Goal: Information Seeking & Learning: Check status

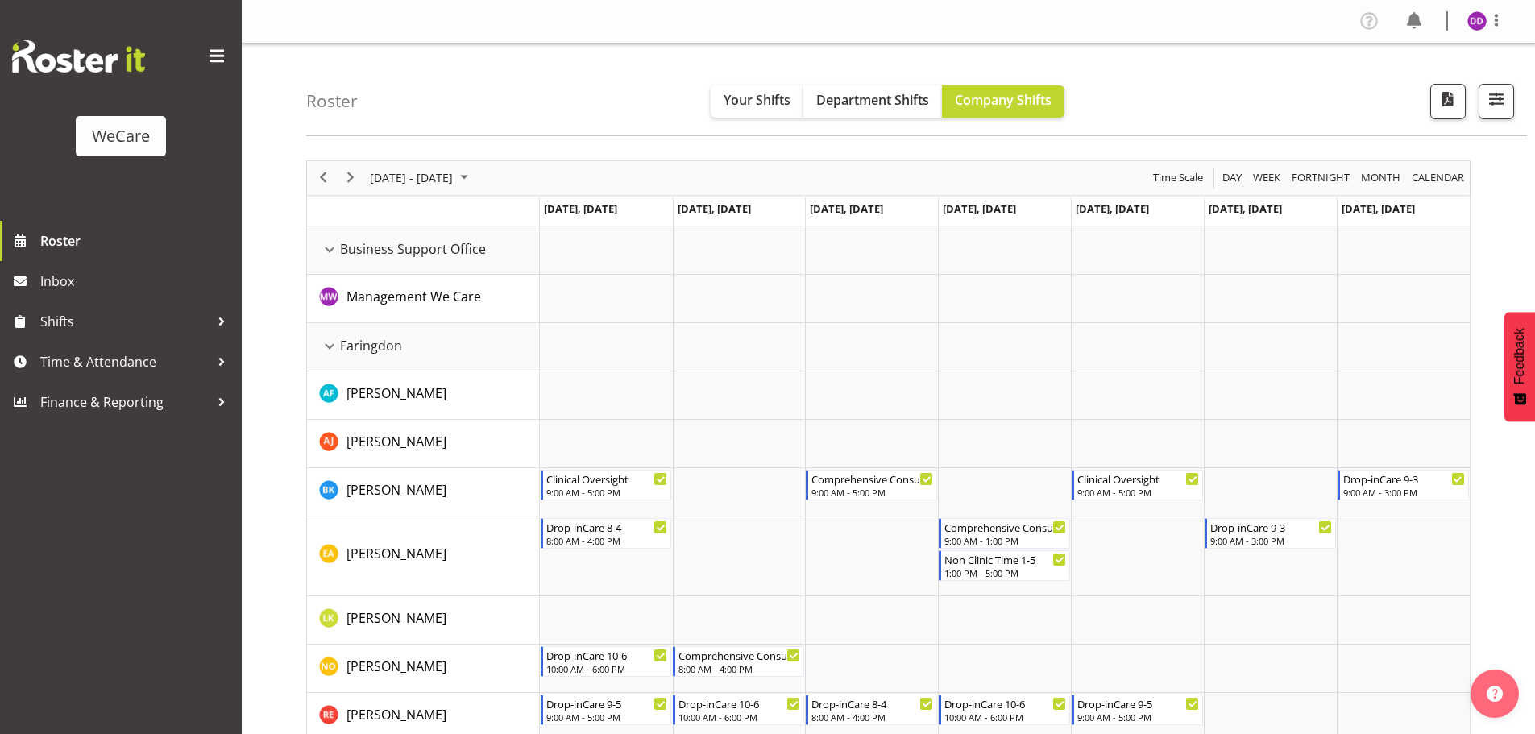
scroll to position [2341, 0]
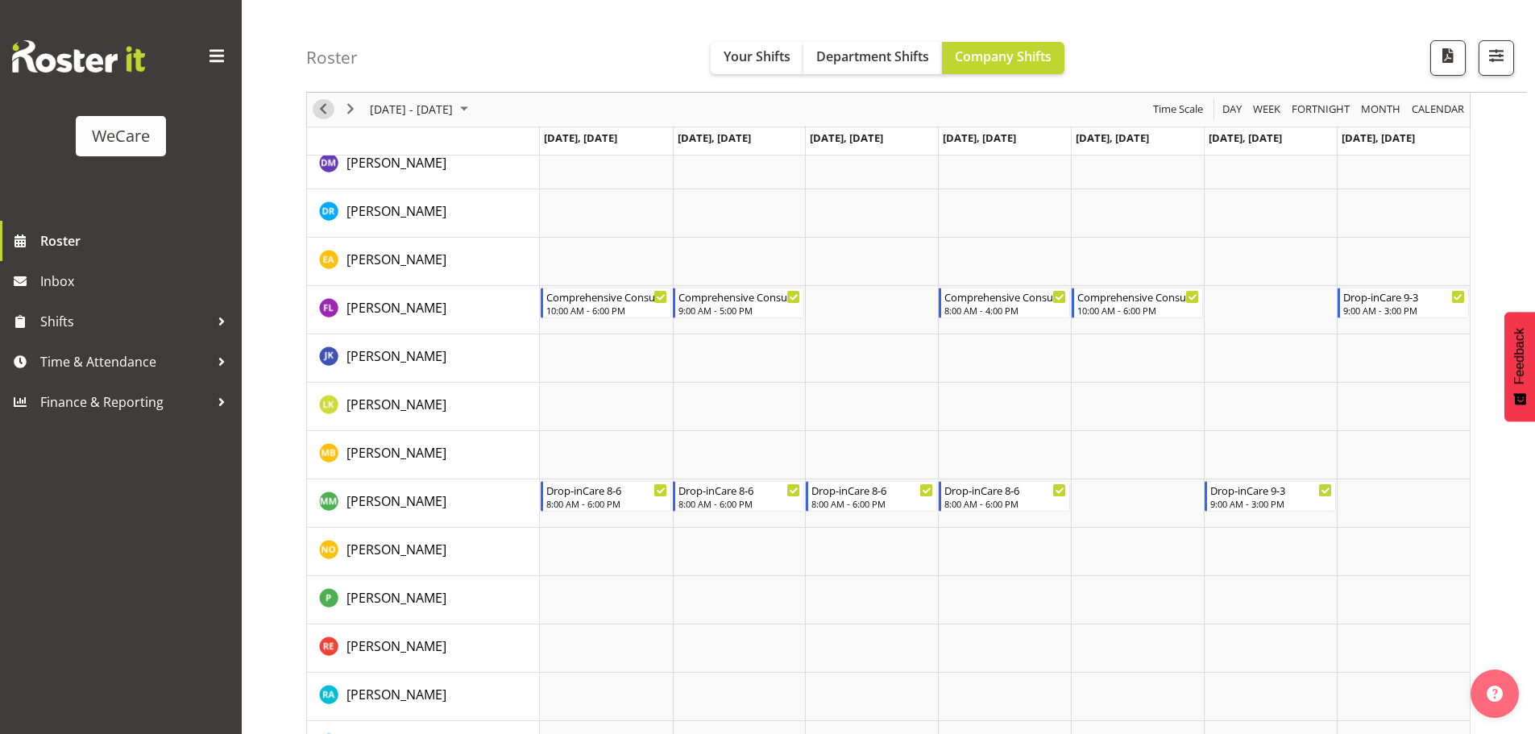
click at [330, 113] on span "Previous" at bounding box center [322, 110] width 19 height 20
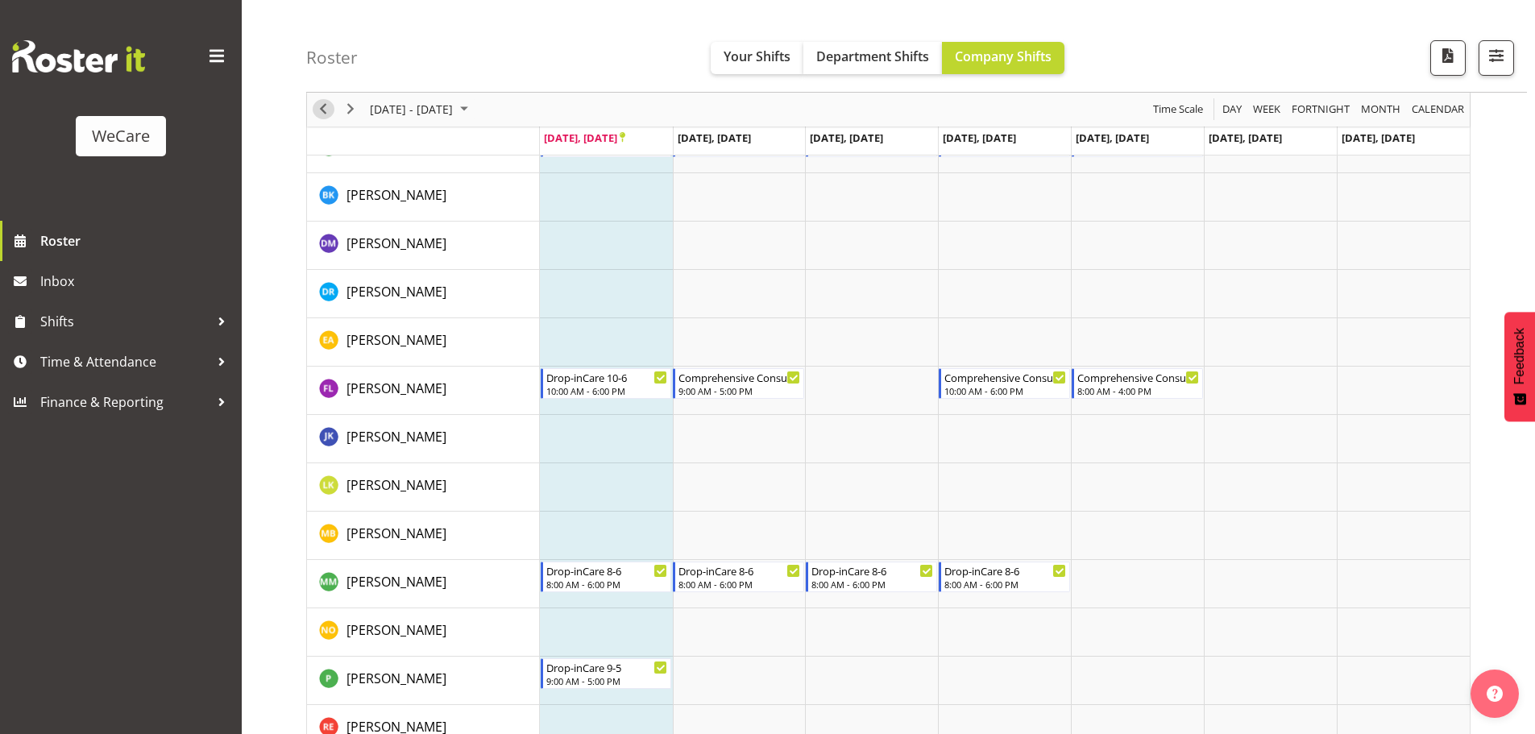
scroll to position [1745, 0]
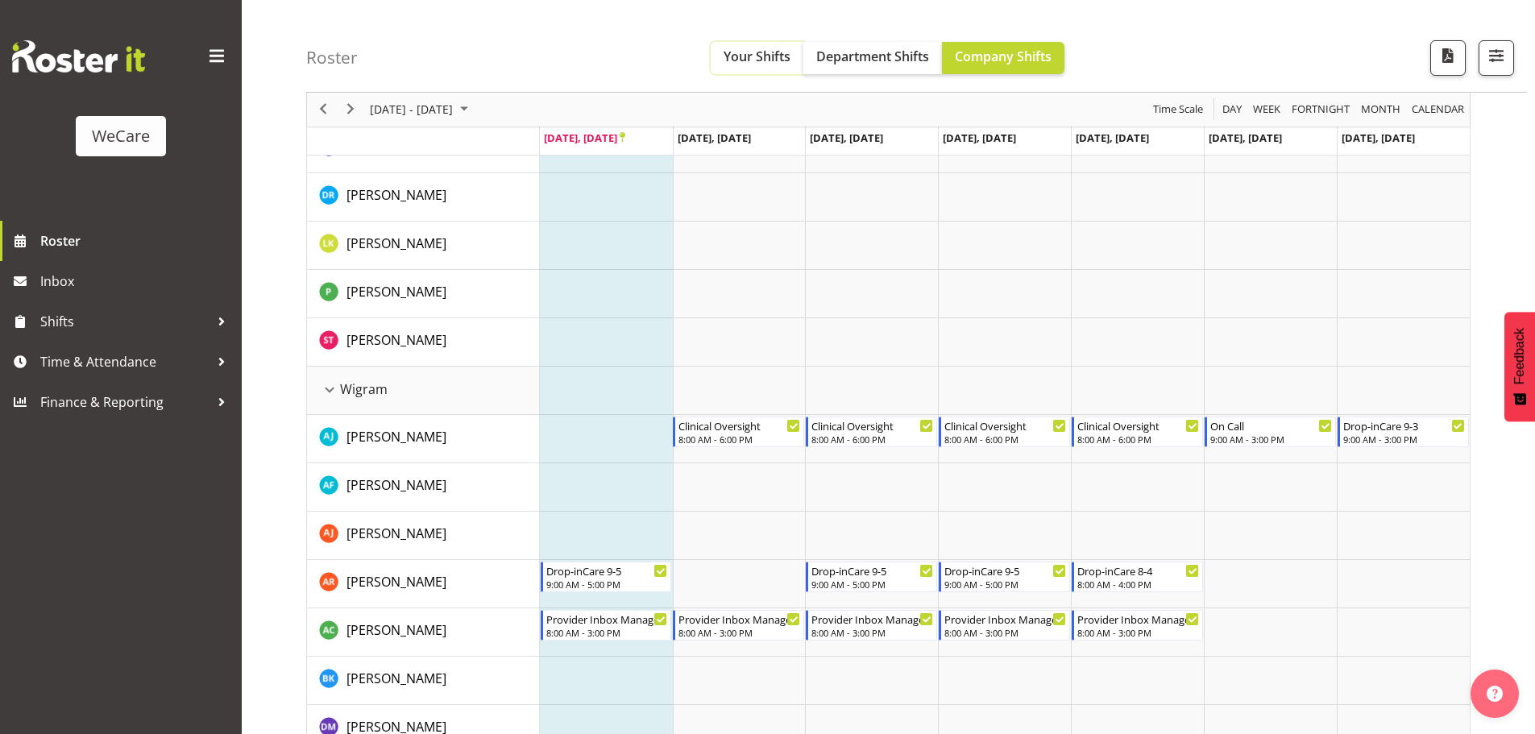
click at [764, 58] on span "Your Shifts" at bounding box center [757, 57] width 67 height 18
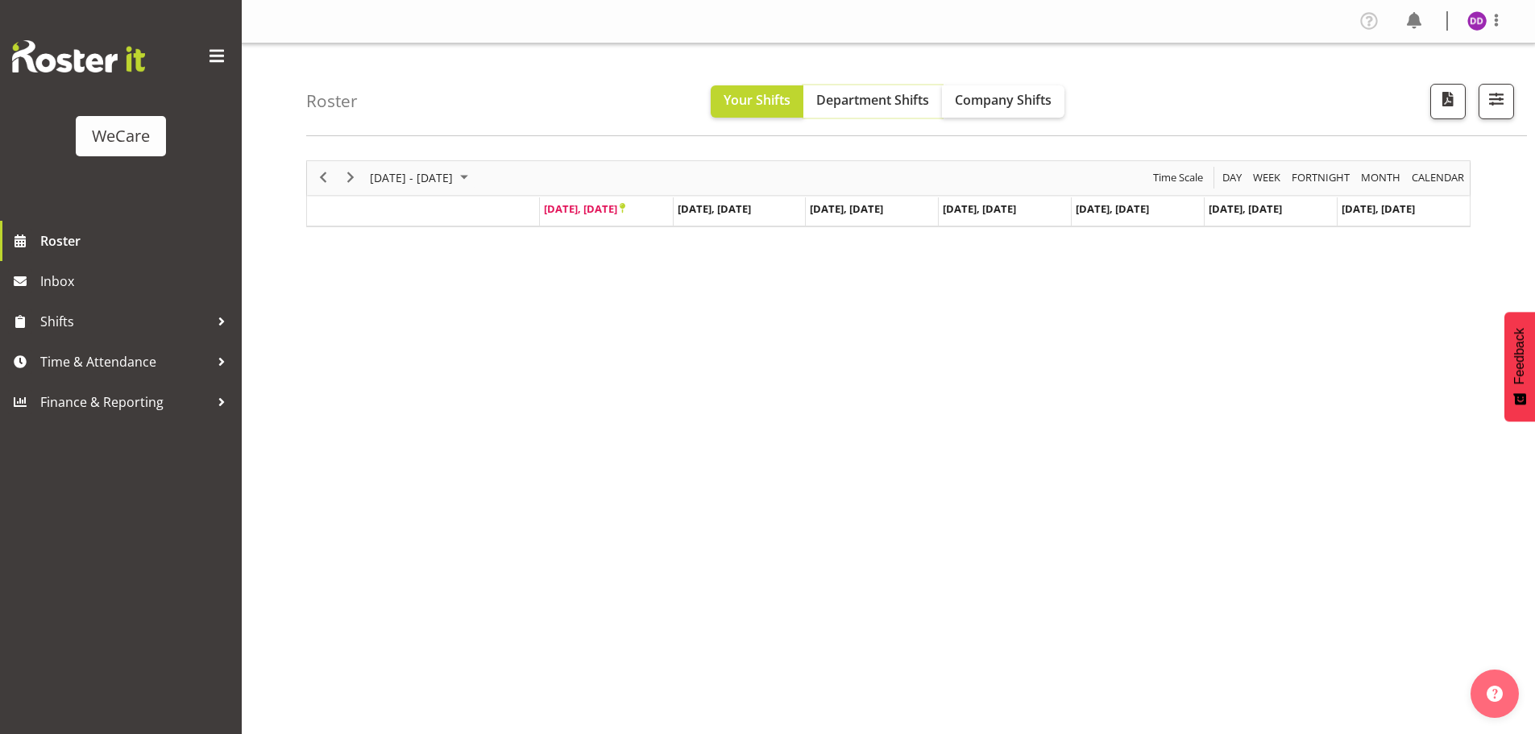
click at [888, 102] on span "Department Shifts" at bounding box center [872, 100] width 113 height 18
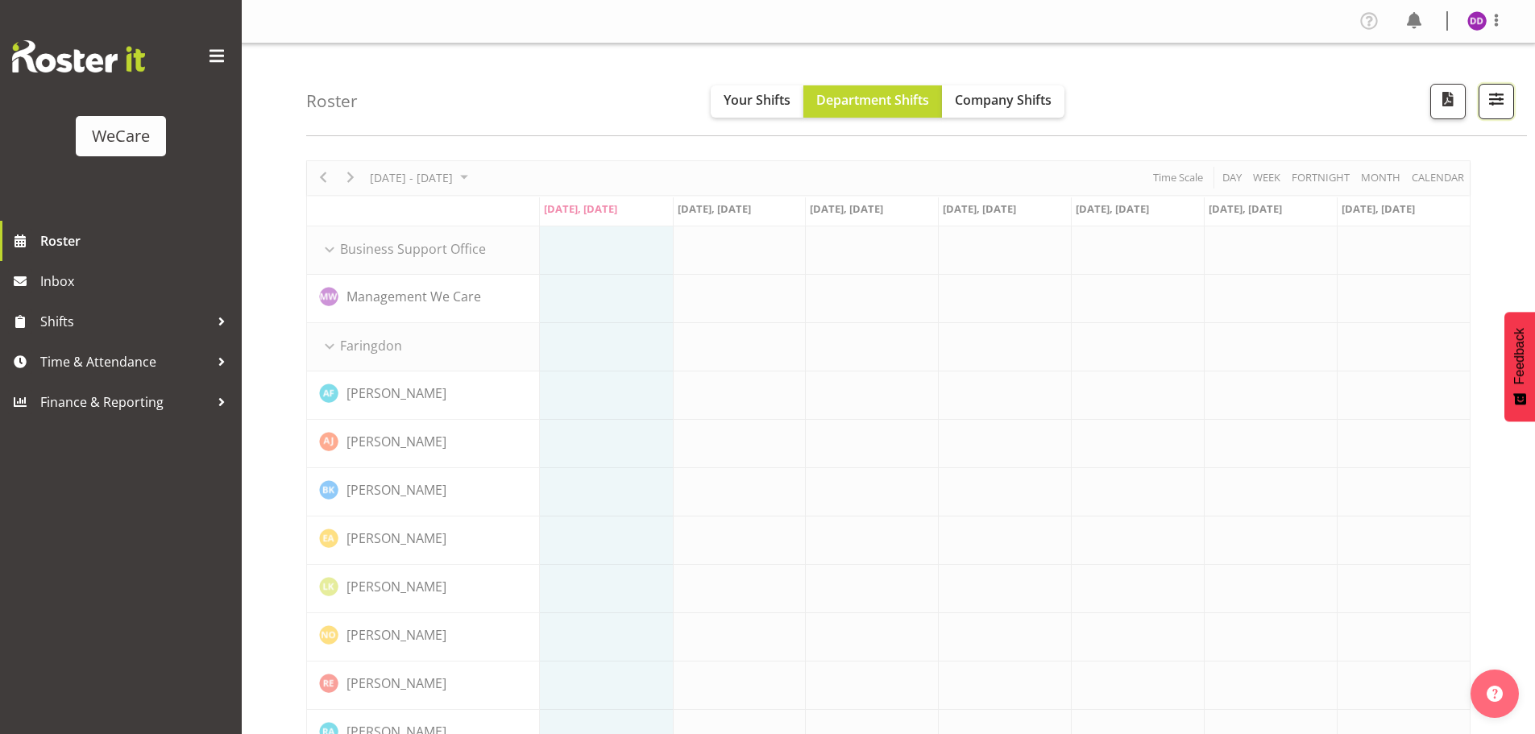
click at [1504, 106] on span "button" at bounding box center [1496, 99] width 21 height 21
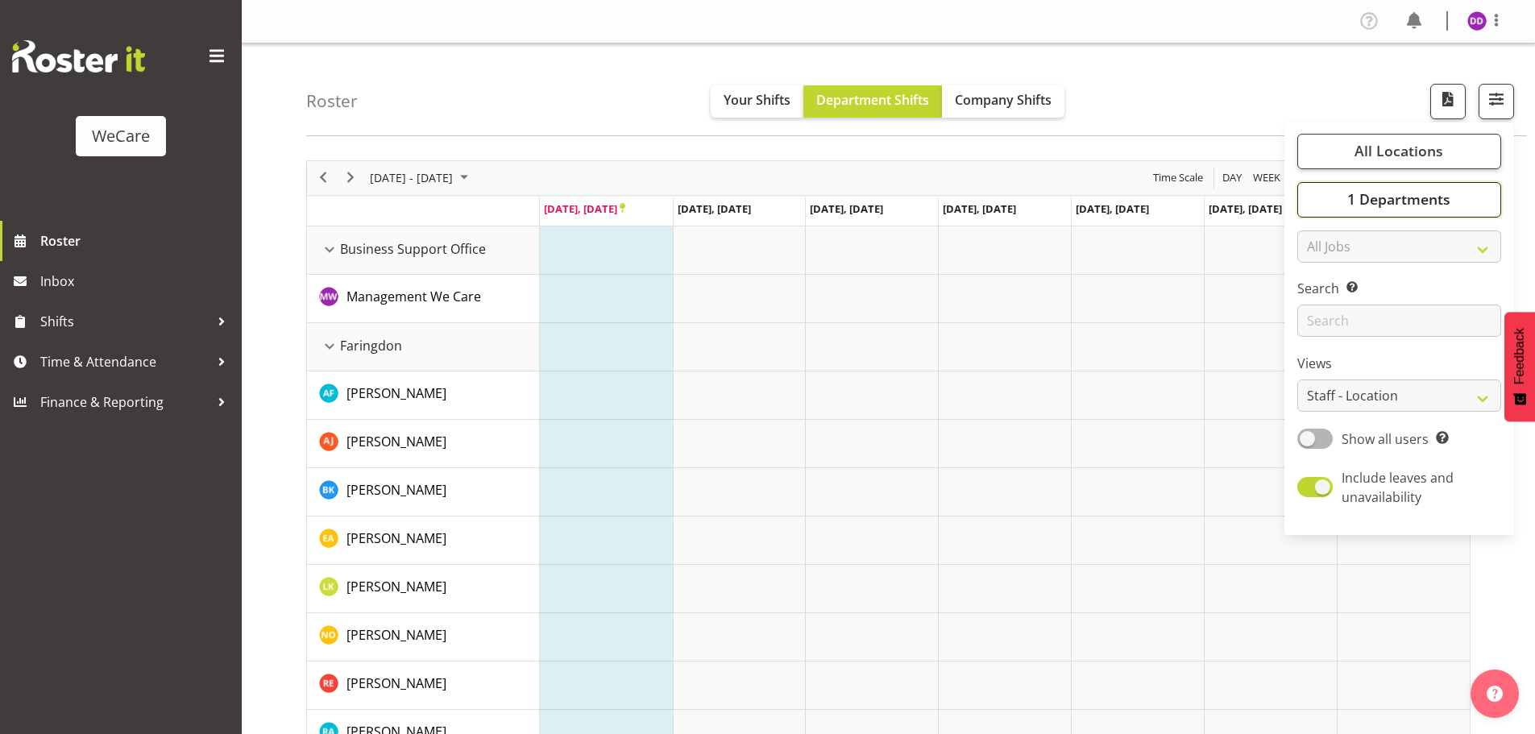
click at [1339, 201] on button "1 Departments" at bounding box center [1399, 199] width 204 height 35
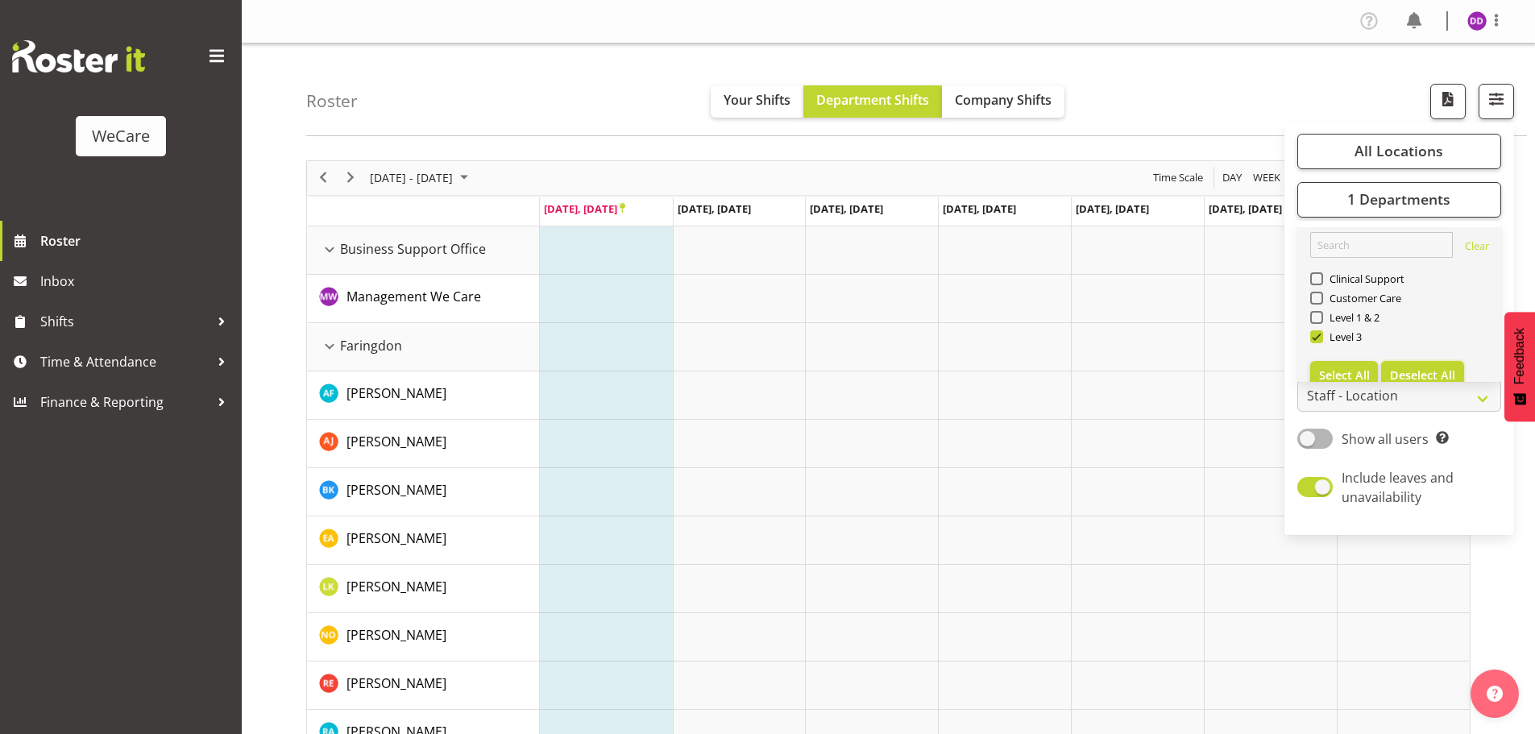
click at [1414, 370] on span "Deselect All" at bounding box center [1422, 374] width 65 height 15
checkbox input "false"
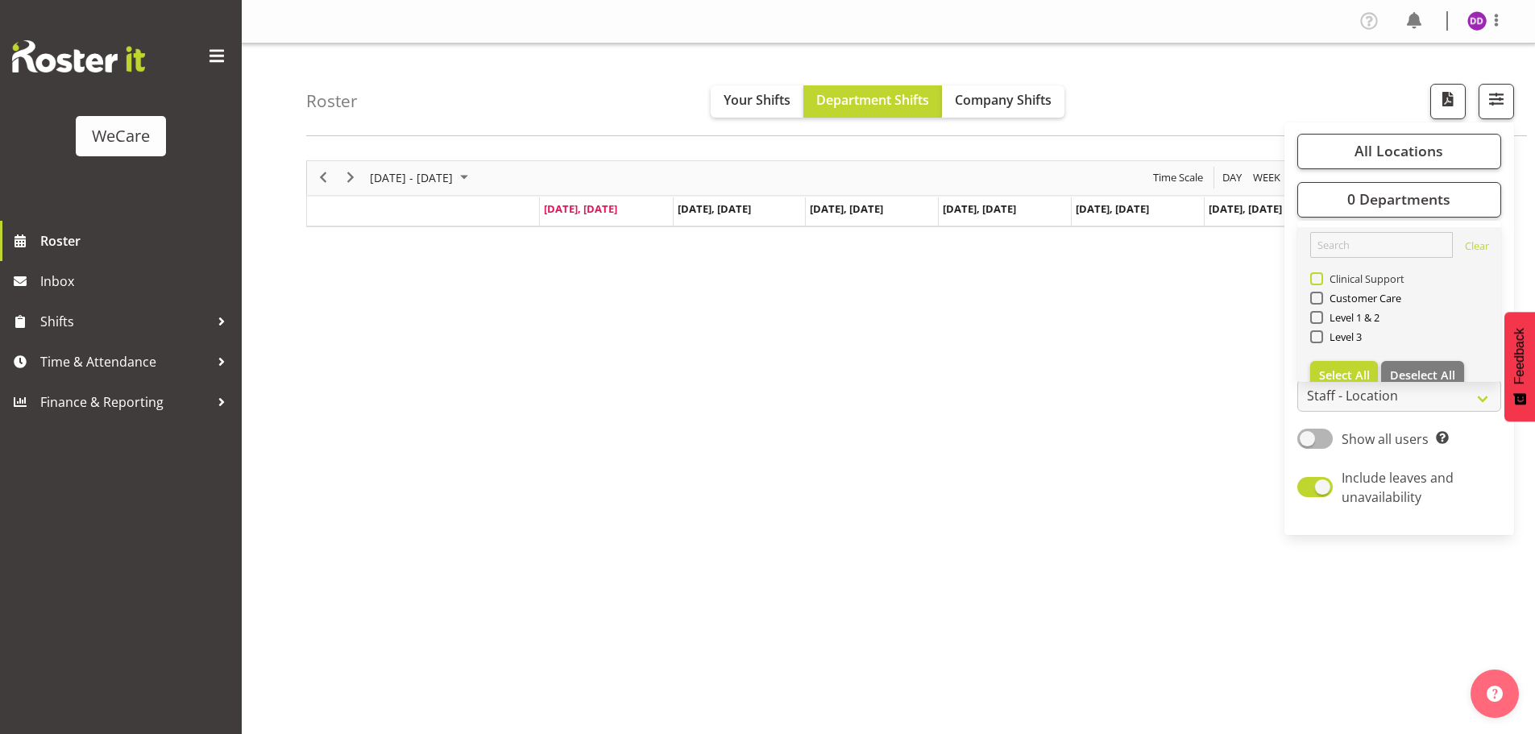
click at [1340, 275] on span "Clinical Support" at bounding box center [1364, 278] width 82 height 13
click at [1321, 275] on input "Clinical Support" at bounding box center [1315, 278] width 10 height 10
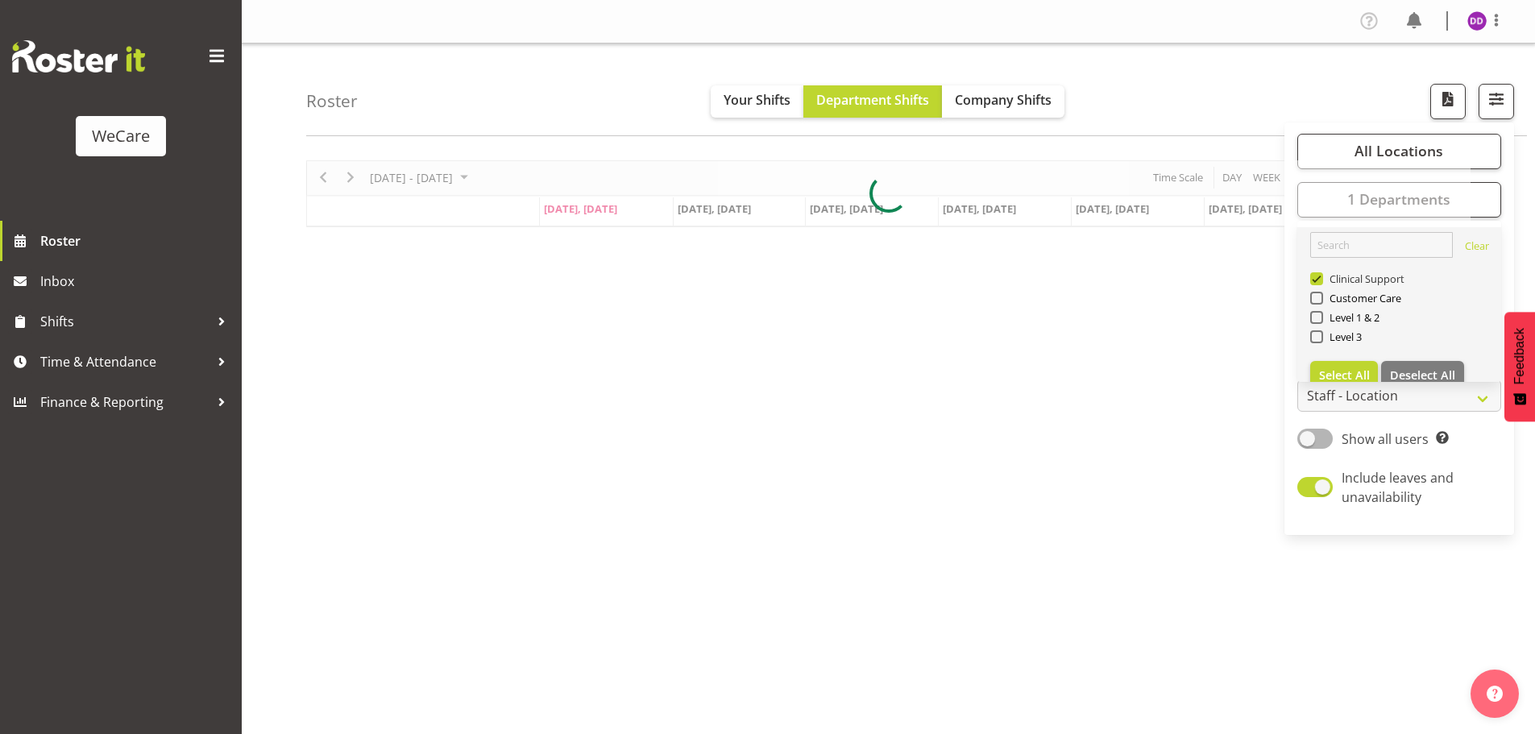
click at [1319, 276] on div "Roster Your Shifts Department Shifts Company Shifts All Locations Clear Busines…" at bounding box center [888, 418] width 1293 height 749
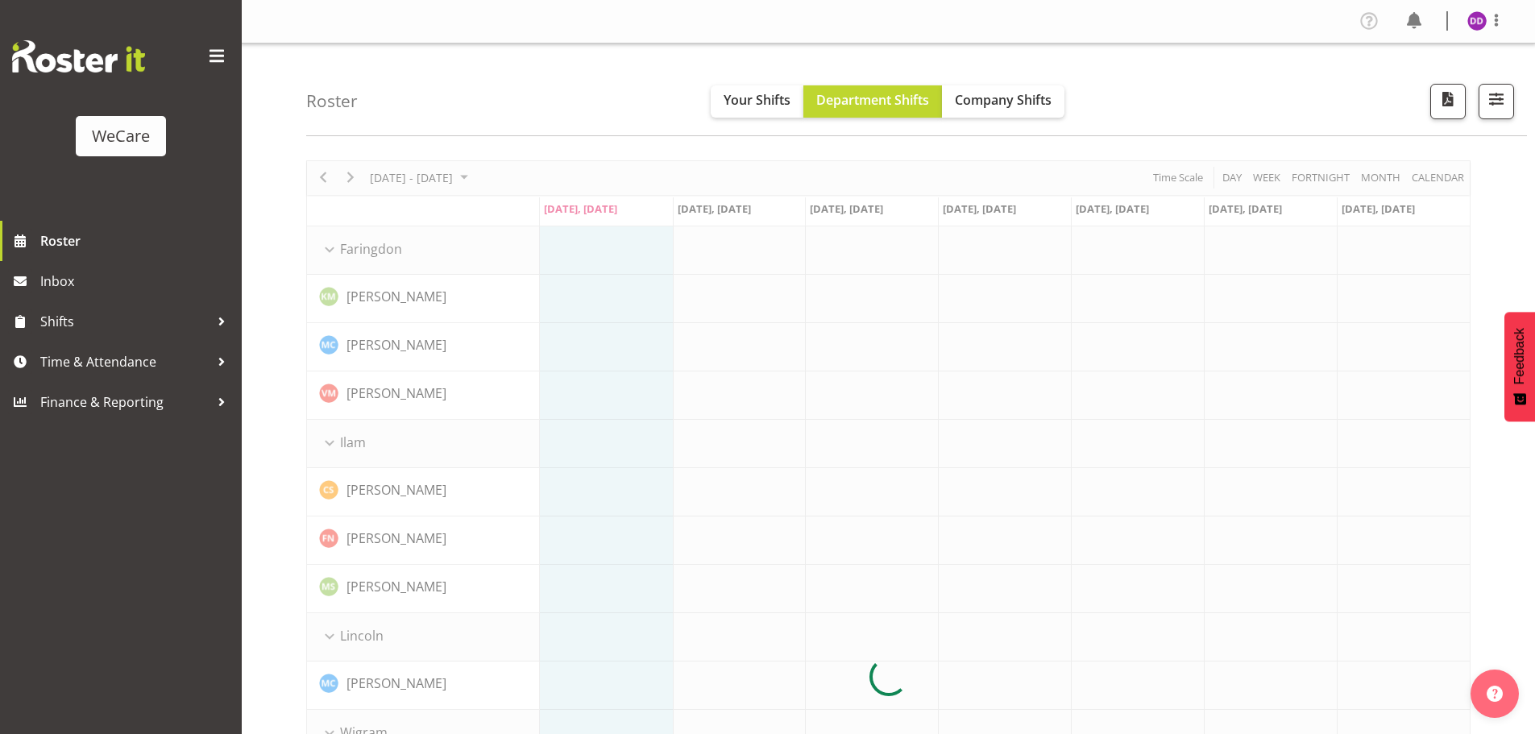
click at [1476, 130] on div "Roster Your Shifts Department Shifts Company Shifts All Locations Clear Busines…" at bounding box center [916, 90] width 1221 height 93
click at [1494, 117] on button "button" at bounding box center [1495, 101] width 35 height 35
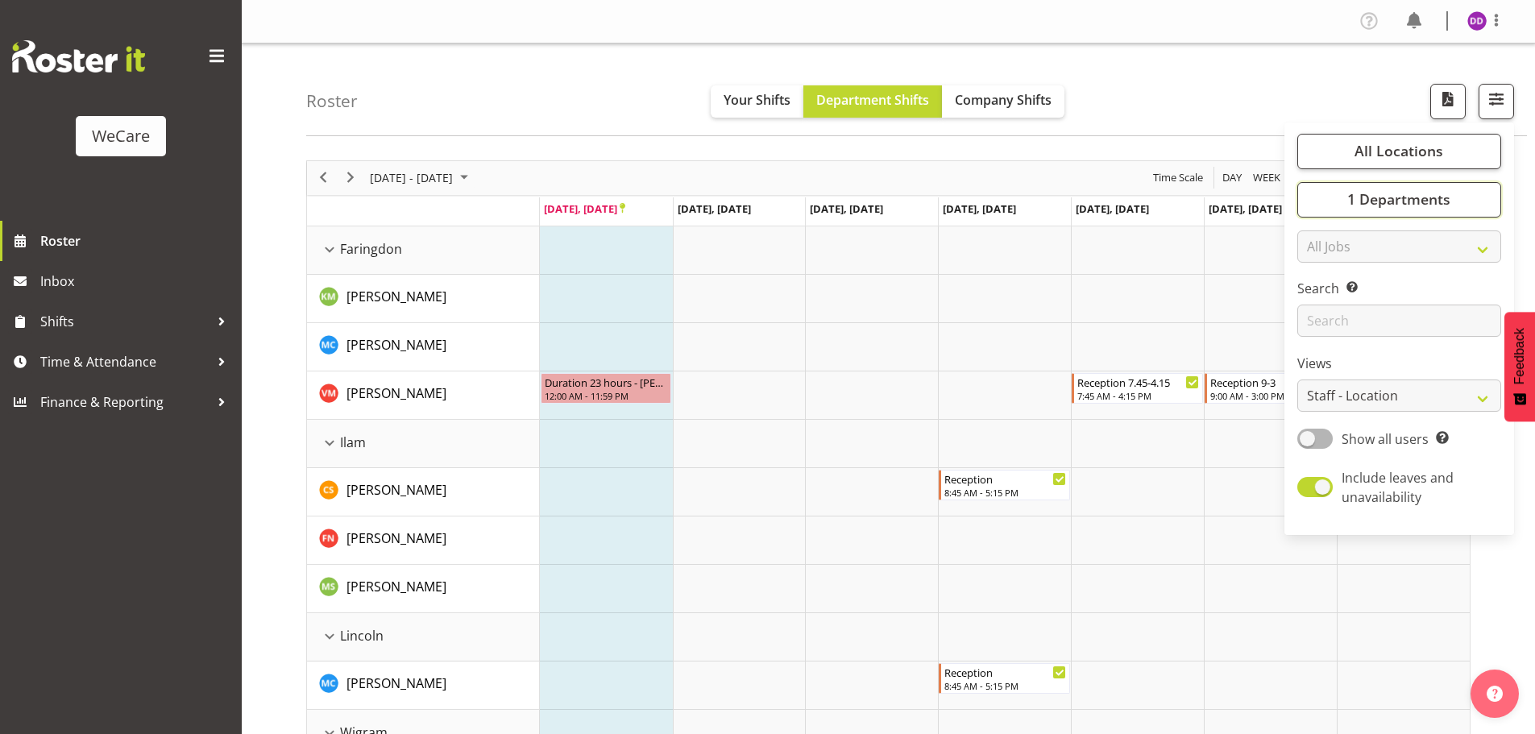
click at [1350, 202] on span "1 Departments" at bounding box center [1398, 198] width 103 height 19
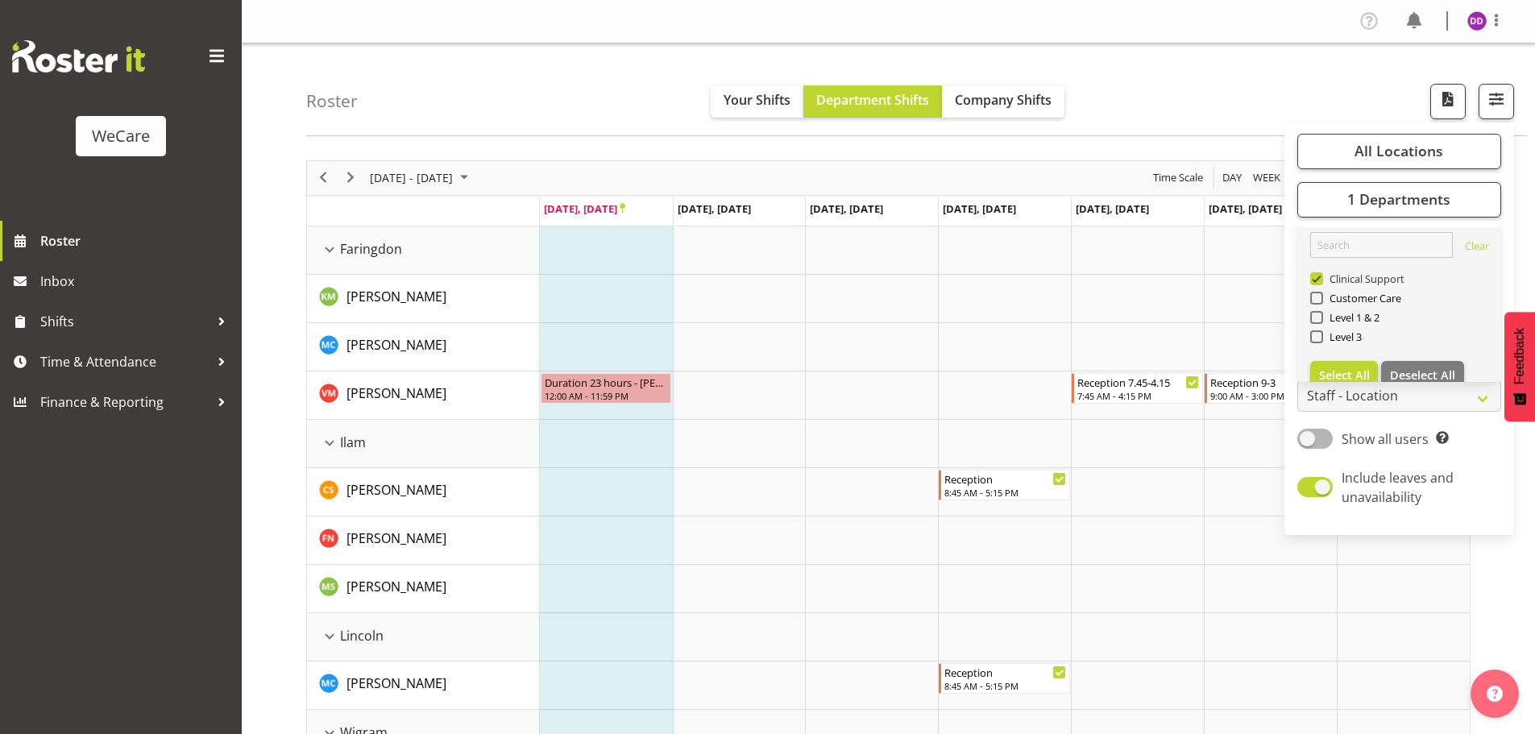
click at [1331, 280] on span "Clinical Support" at bounding box center [1364, 278] width 82 height 13
click at [1321, 280] on input "Clinical Support" at bounding box center [1315, 278] width 10 height 10
checkbox input "false"
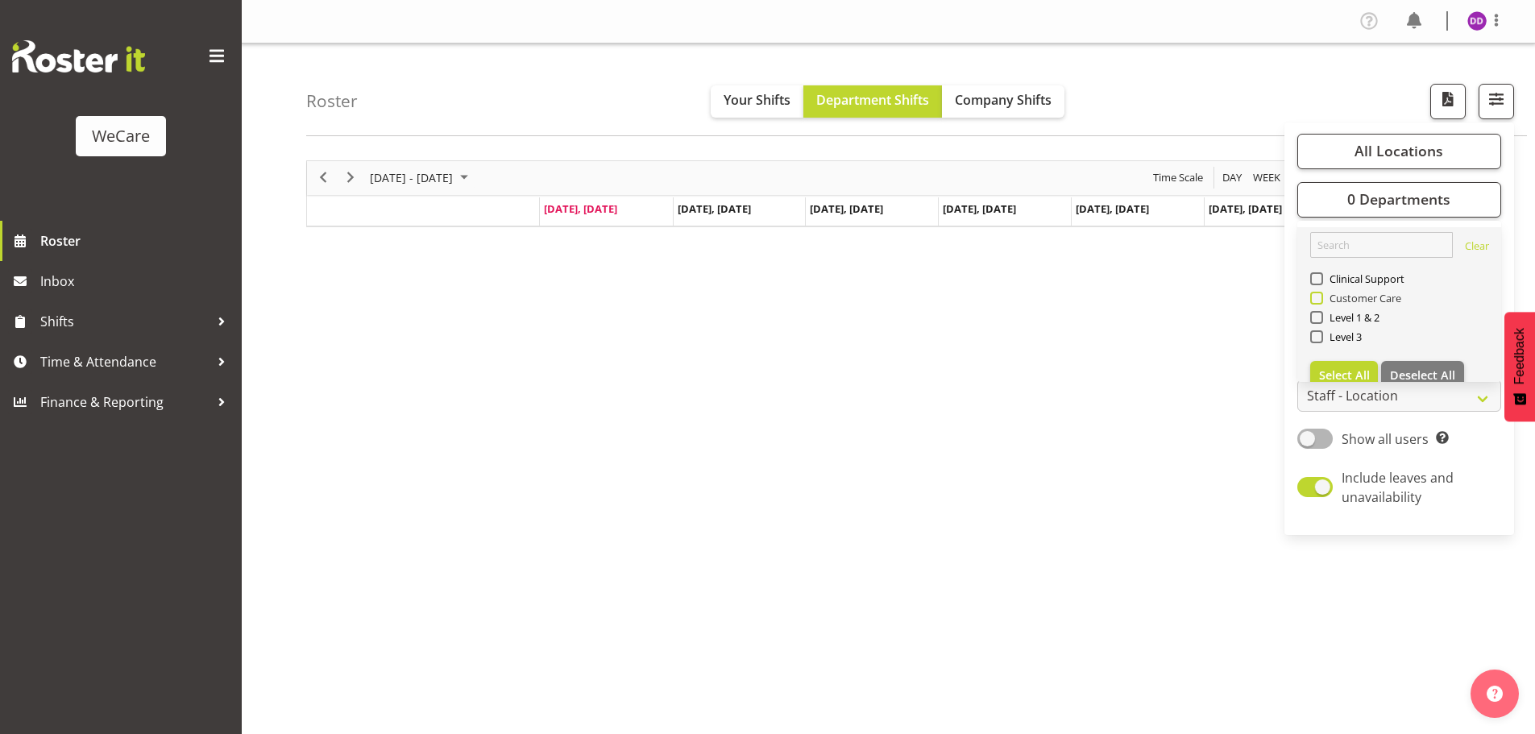
click at [1338, 296] on span "Customer Care" at bounding box center [1362, 298] width 79 height 13
click at [1321, 296] on input "Customer Care" at bounding box center [1315, 297] width 10 height 10
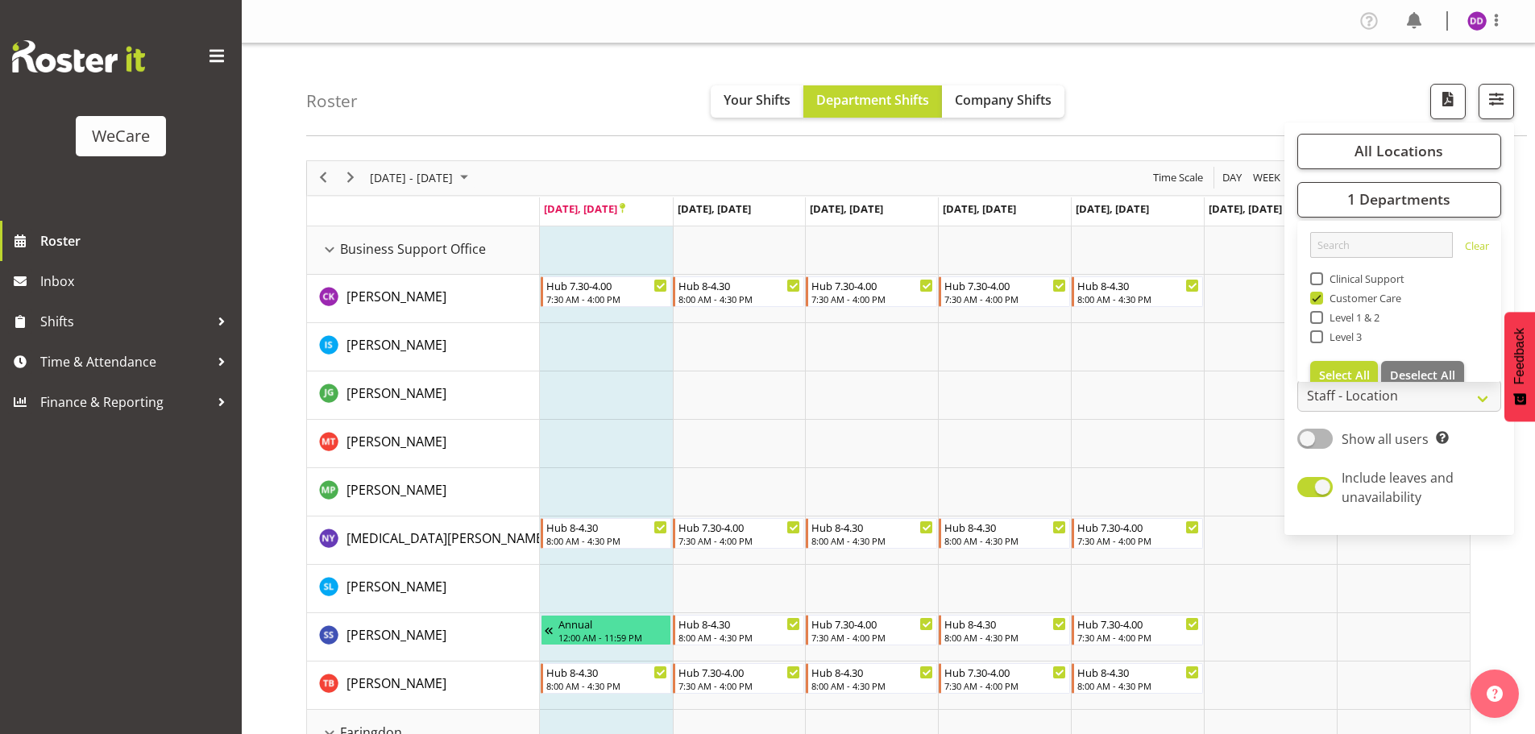
click at [554, 100] on div "Roster Your Shifts Department Shifts Company Shifts All Locations Clear Busines…" at bounding box center [916, 90] width 1221 height 93
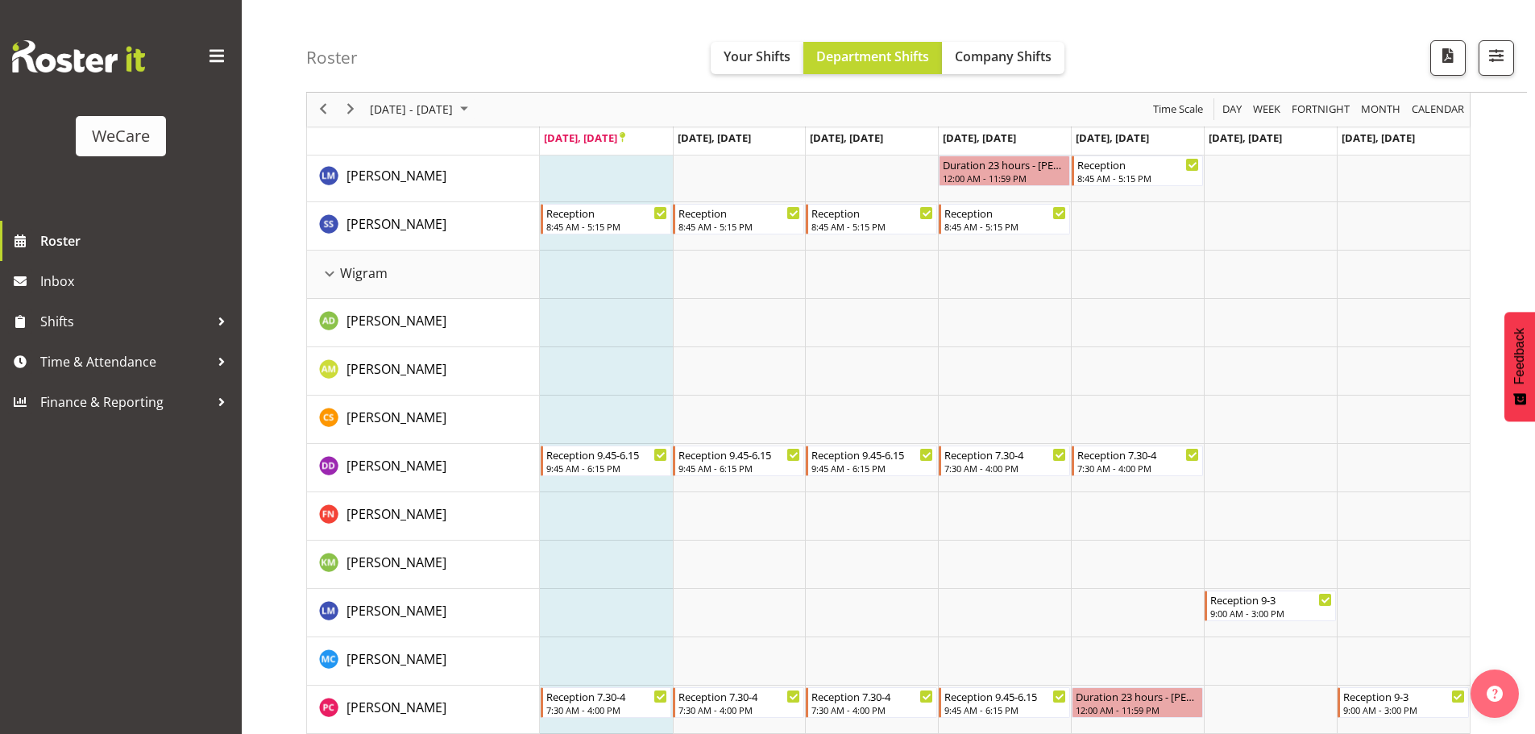
scroll to position [1600, 0]
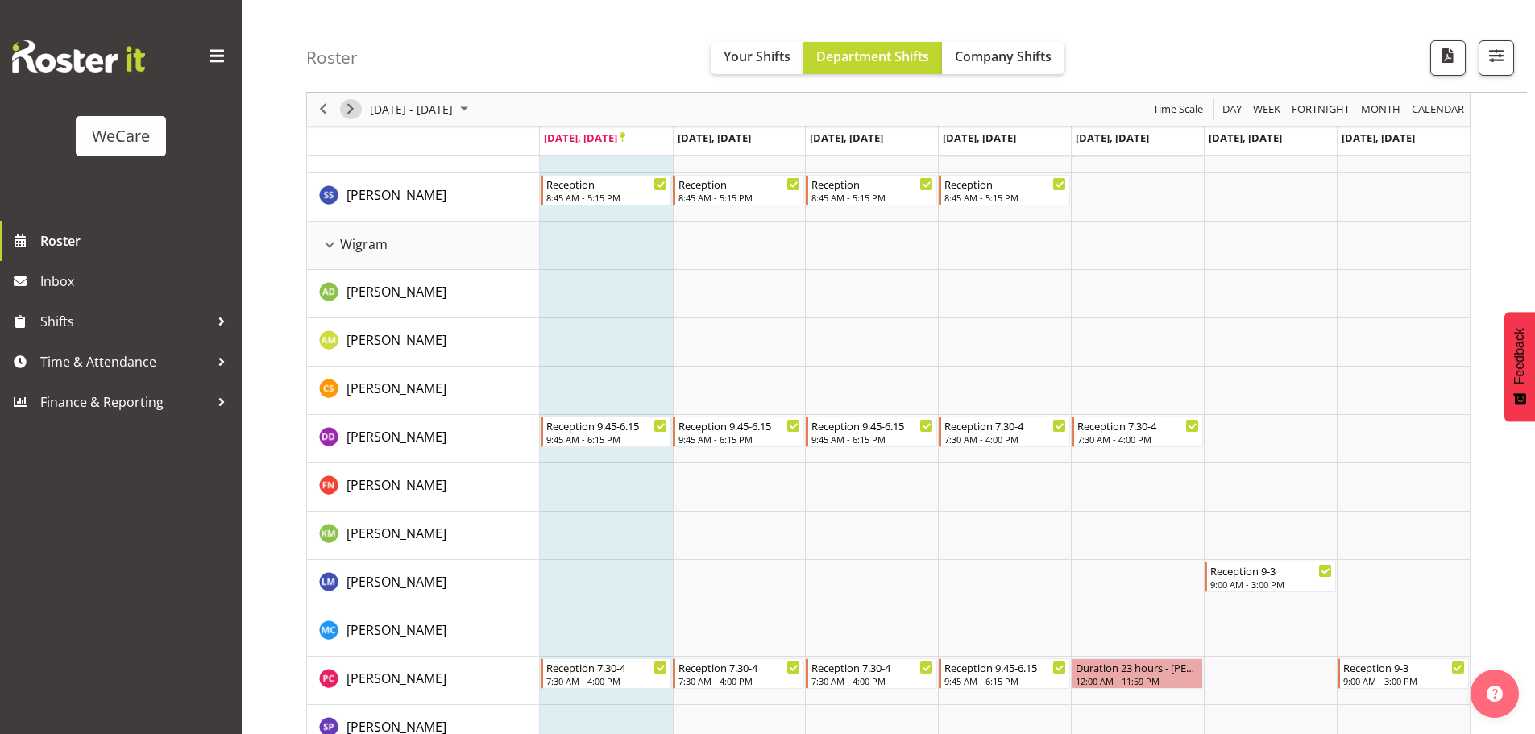
click at [357, 112] on span "Next" at bounding box center [350, 110] width 19 height 20
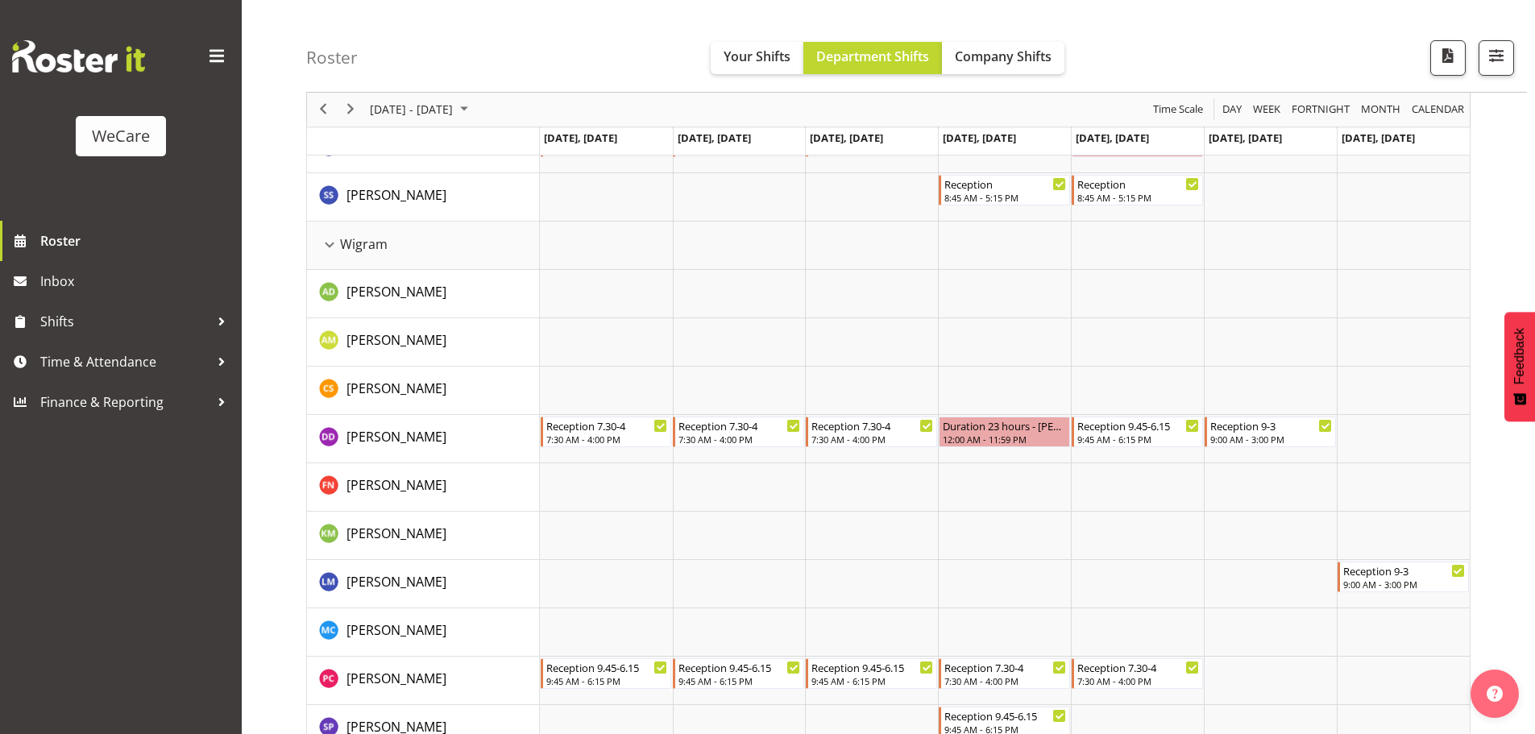
click at [1524, 65] on div "Roster Your Shifts Department Shifts Company Shifts All Locations Clear Busines…" at bounding box center [916, 46] width 1221 height 93
click at [1503, 59] on span "button" at bounding box center [1496, 55] width 21 height 21
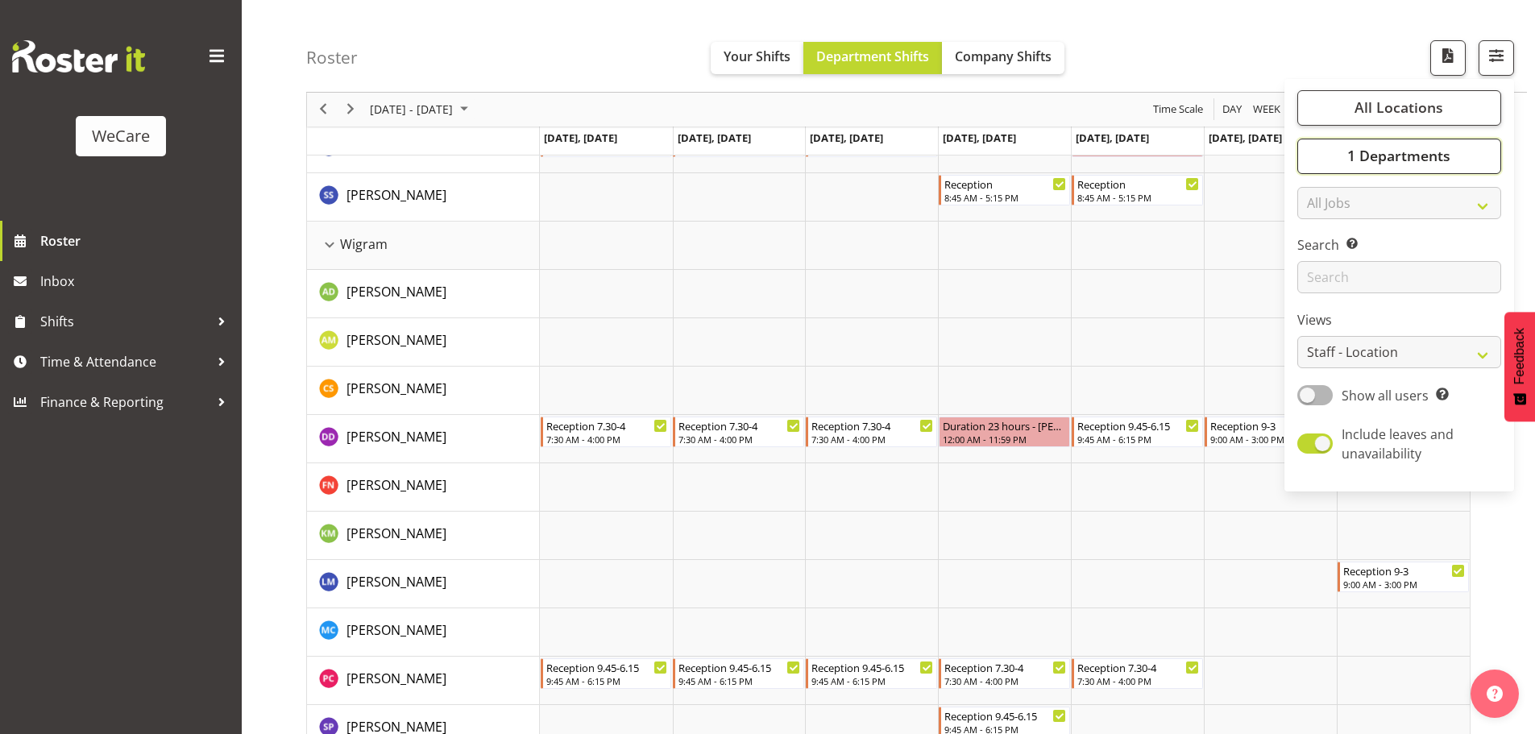
click at [1433, 151] on span "1 Departments" at bounding box center [1398, 156] width 103 height 19
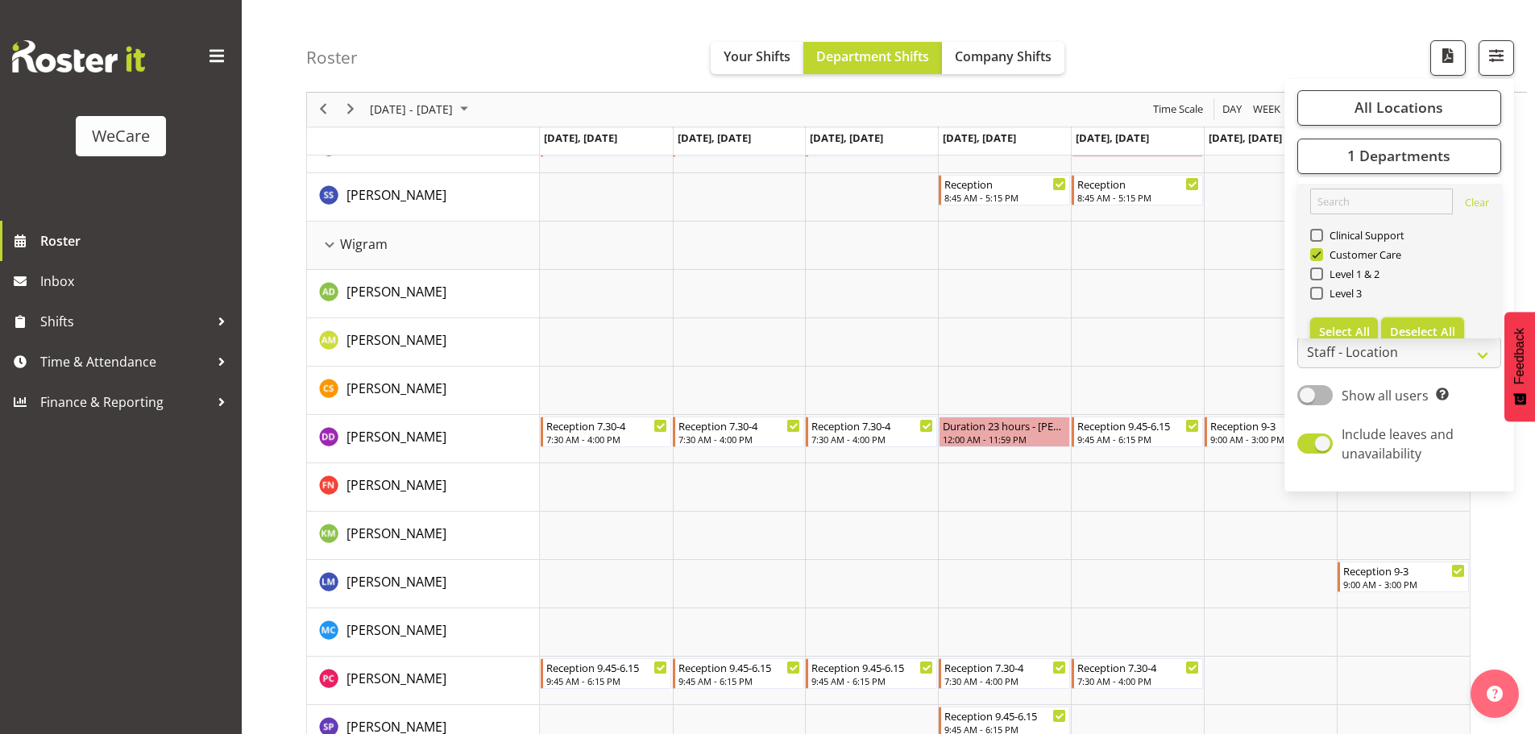
click at [1398, 332] on span "Deselect All" at bounding box center [1422, 331] width 65 height 15
checkbox input "false"
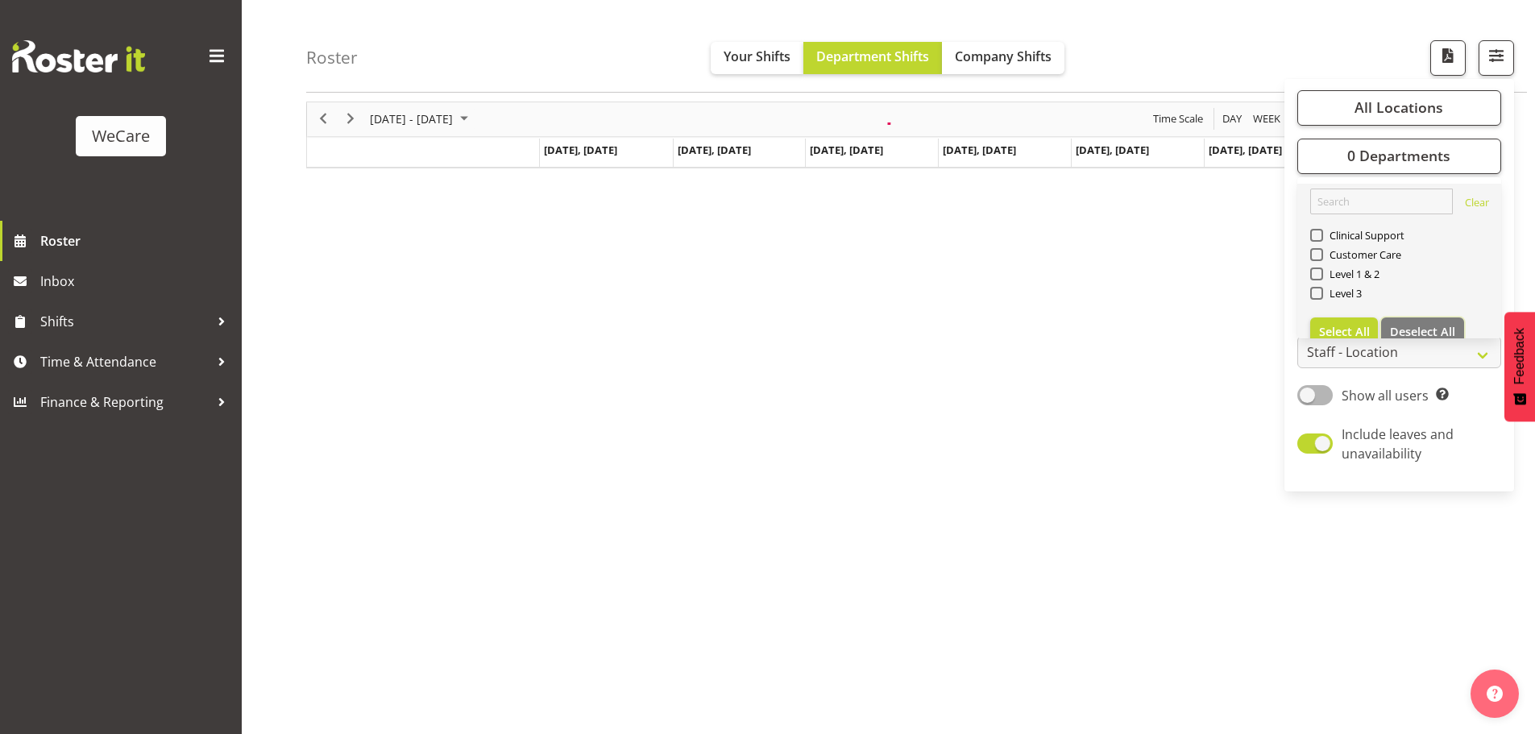
scroll to position [59, 0]
drag, startPoint x: 1340, startPoint y: 327, endPoint x: 1330, endPoint y: 336, distance: 13.1
click at [1340, 328] on span "Select All" at bounding box center [1344, 331] width 51 height 15
checkbox input "true"
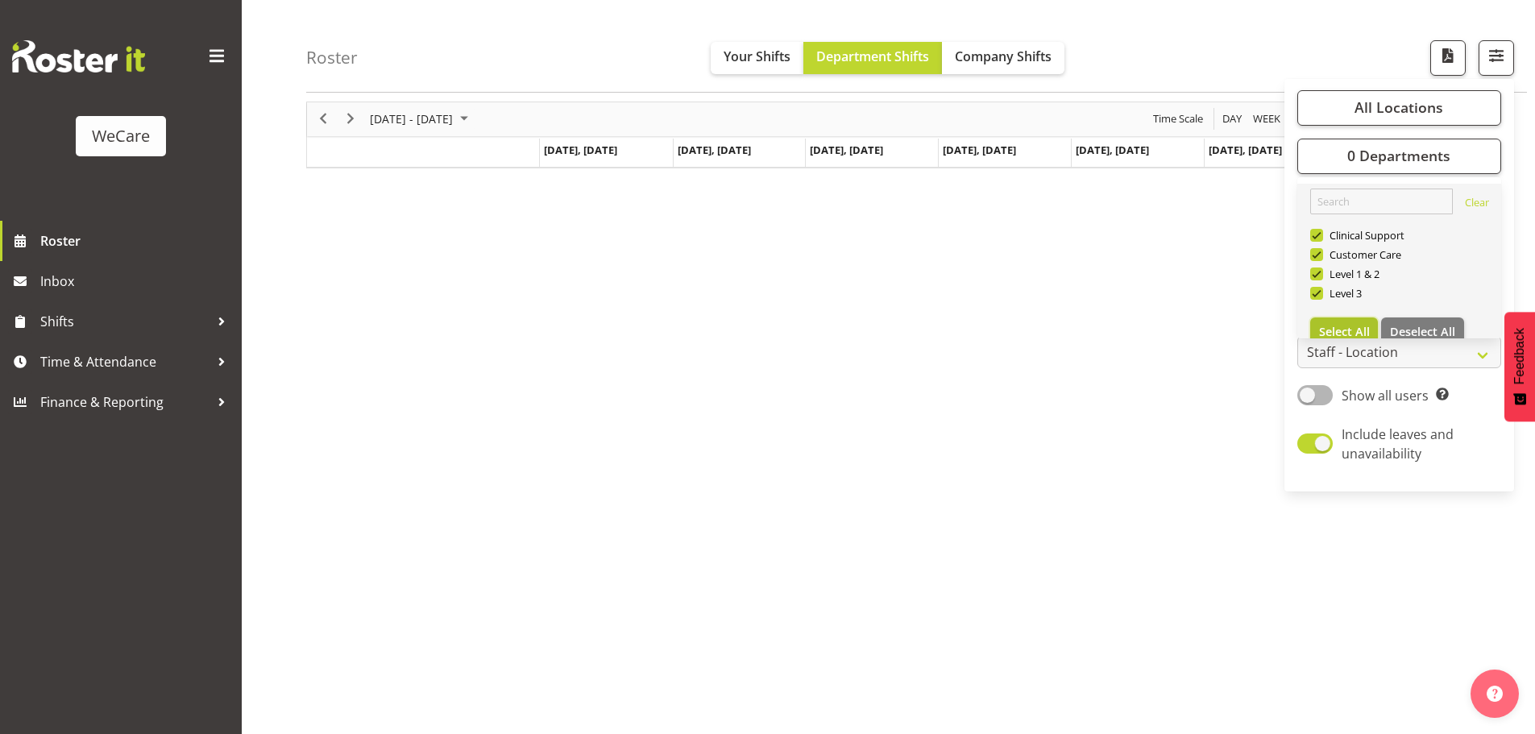
checkbox input "true"
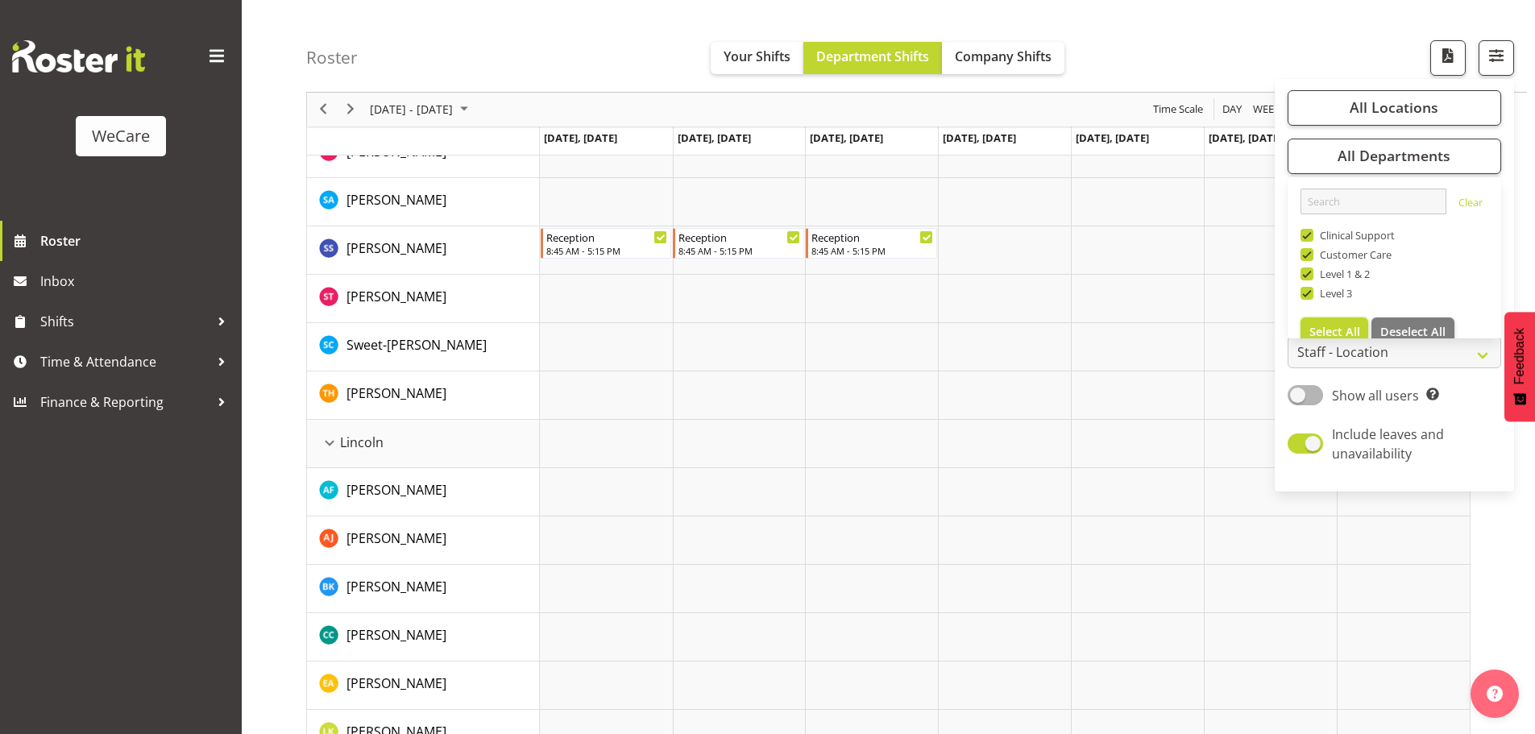
scroll to position [2637, 0]
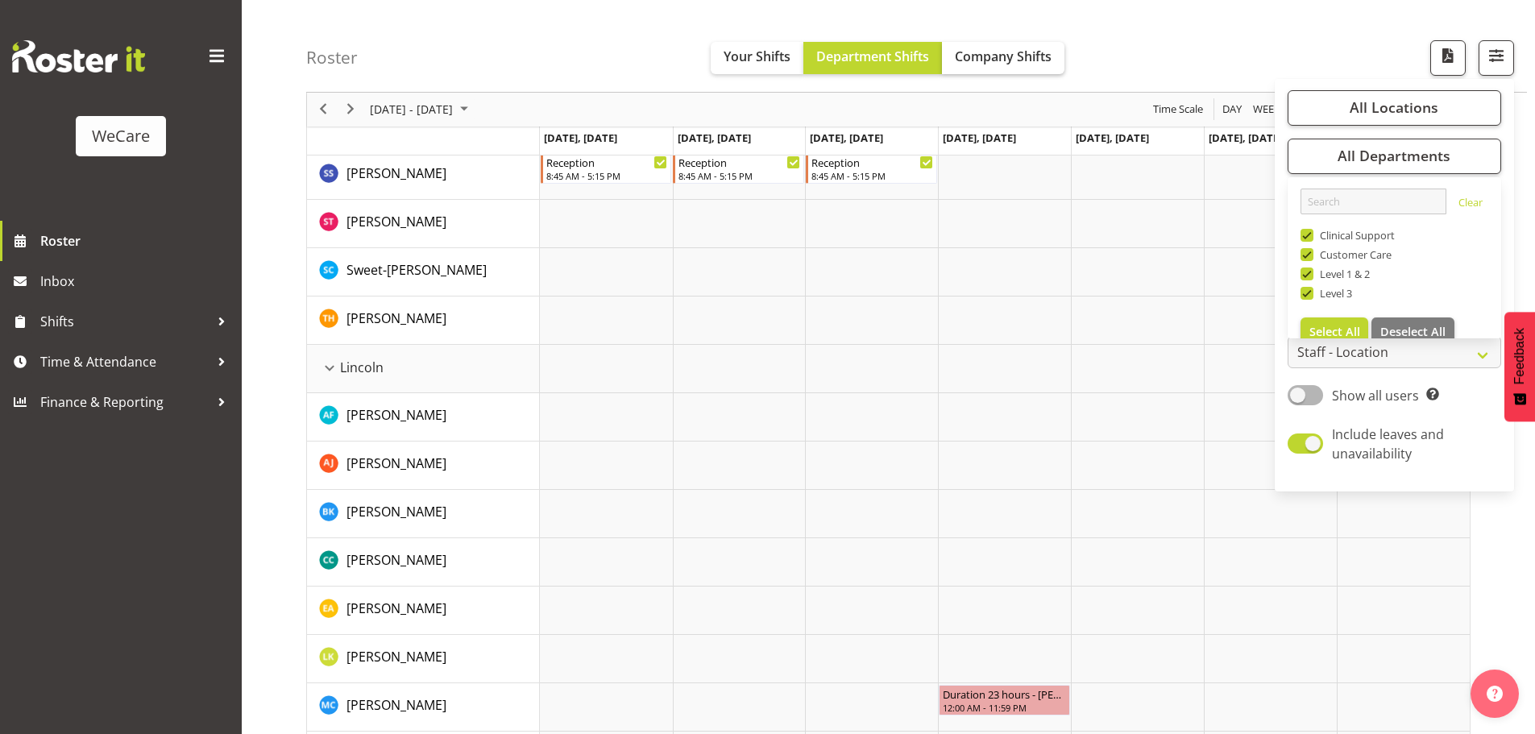
drag, startPoint x: 1049, startPoint y: 30, endPoint x: 1030, endPoint y: 51, distance: 28.5
click at [1049, 31] on div "Roster Your Shifts Department Shifts Company Shifts All Locations Clear Busines…" at bounding box center [916, 46] width 1221 height 93
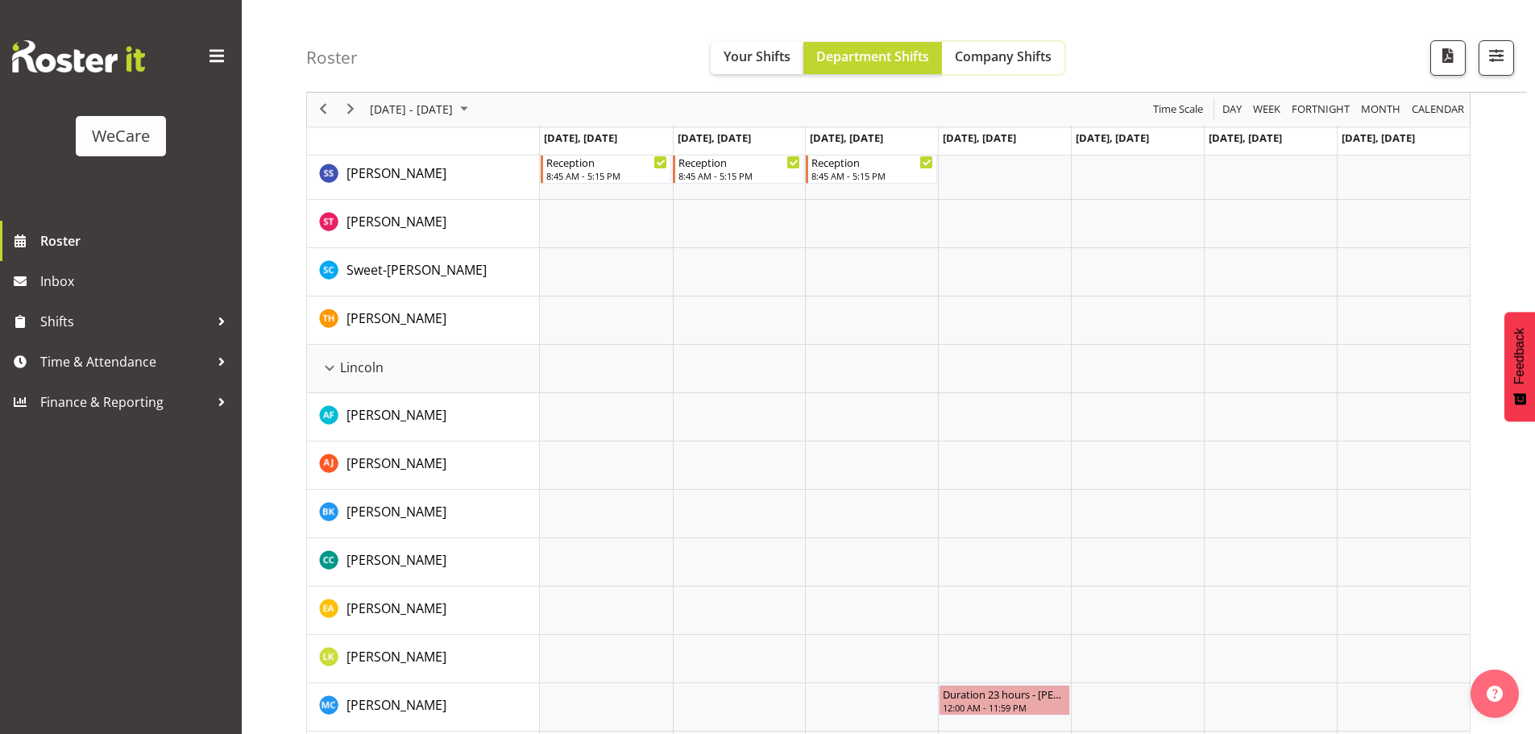
click at [1028, 52] on span "Company Shifts" at bounding box center [1003, 57] width 97 height 18
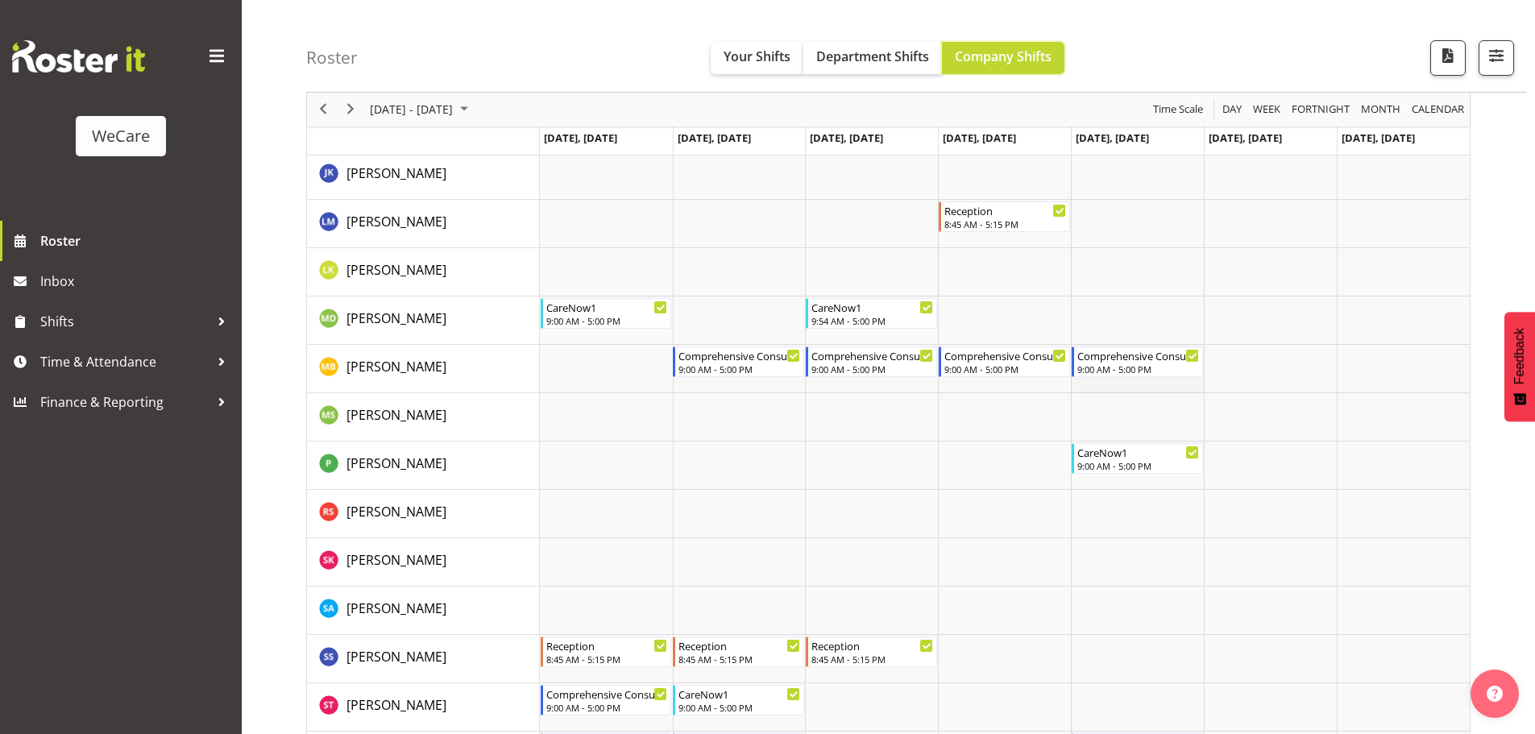
scroll to position [2104, 0]
